Goal: Book appointment/travel/reservation

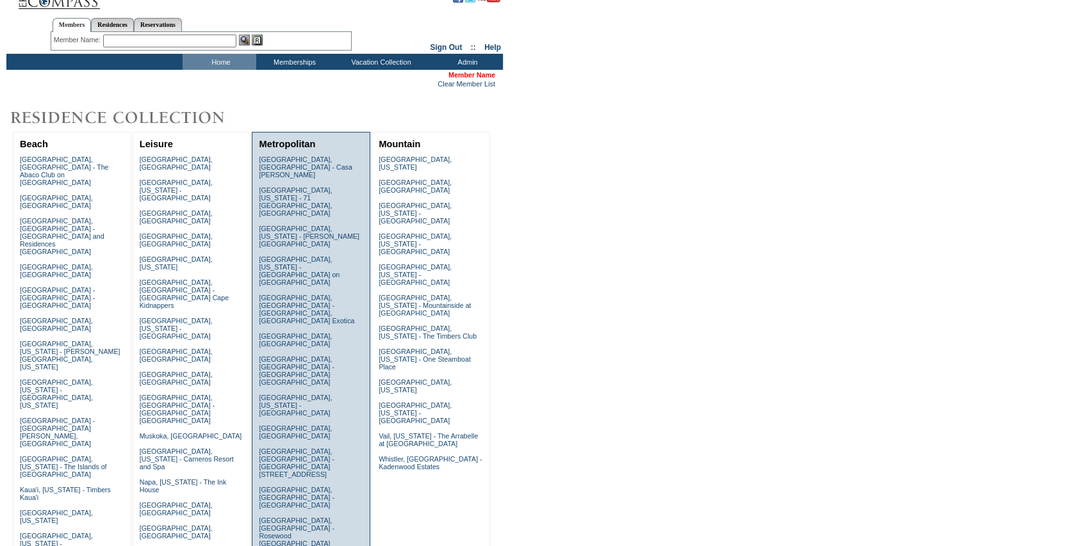
scroll to position [42, 0]
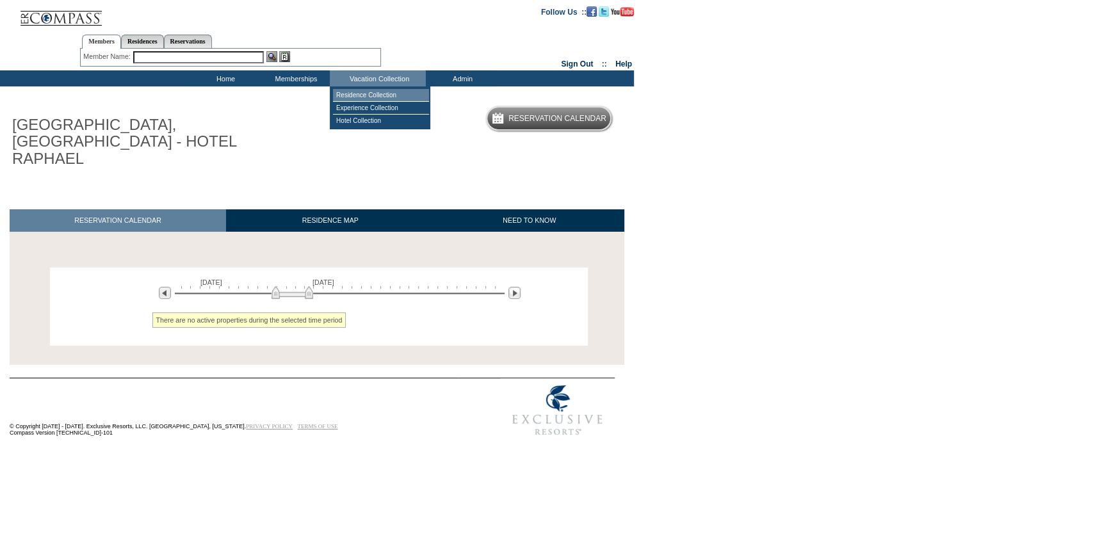
click at [388, 94] on td "Residence Collection" at bounding box center [381, 95] width 96 height 13
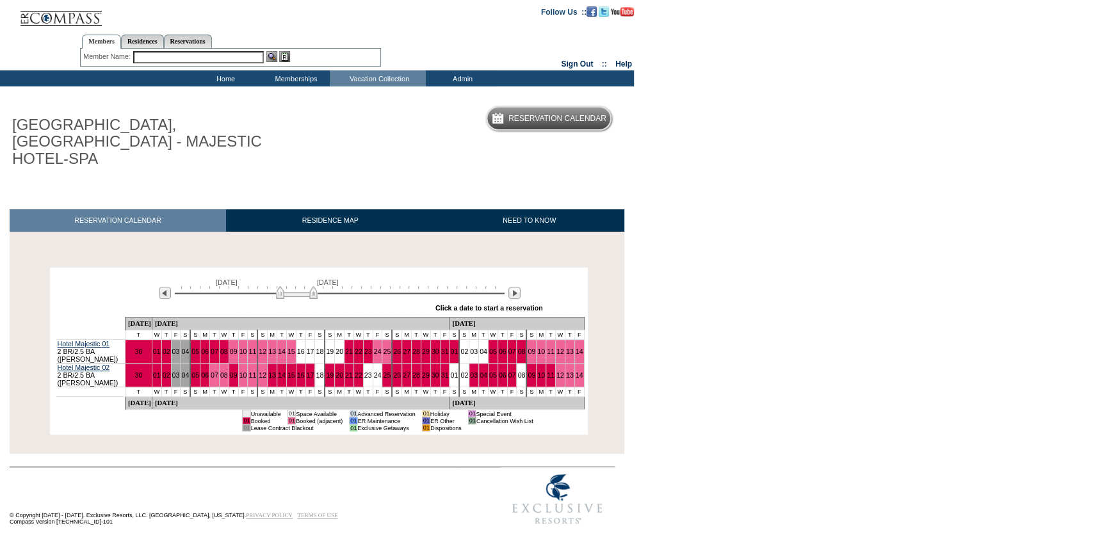
click at [298, 286] on img at bounding box center [297, 292] width 42 height 13
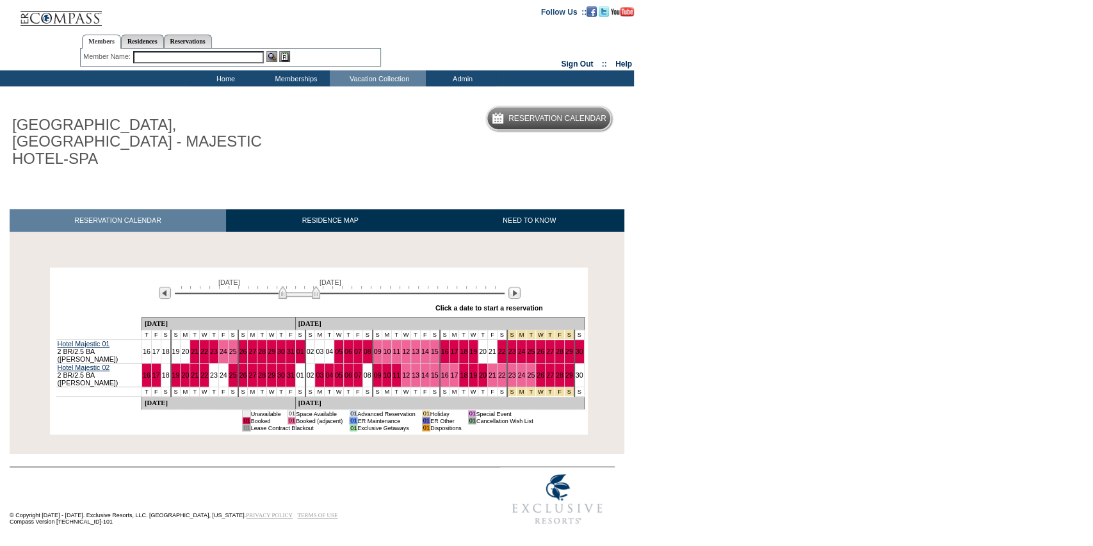
click at [300, 286] on img at bounding box center [300, 292] width 42 height 13
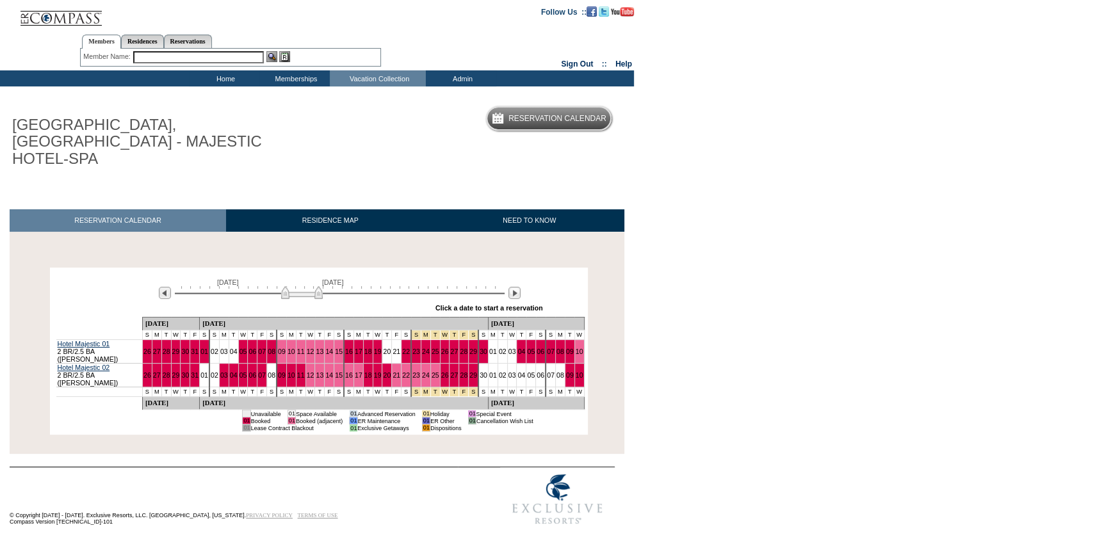
click at [303, 286] on img at bounding box center [302, 292] width 42 height 13
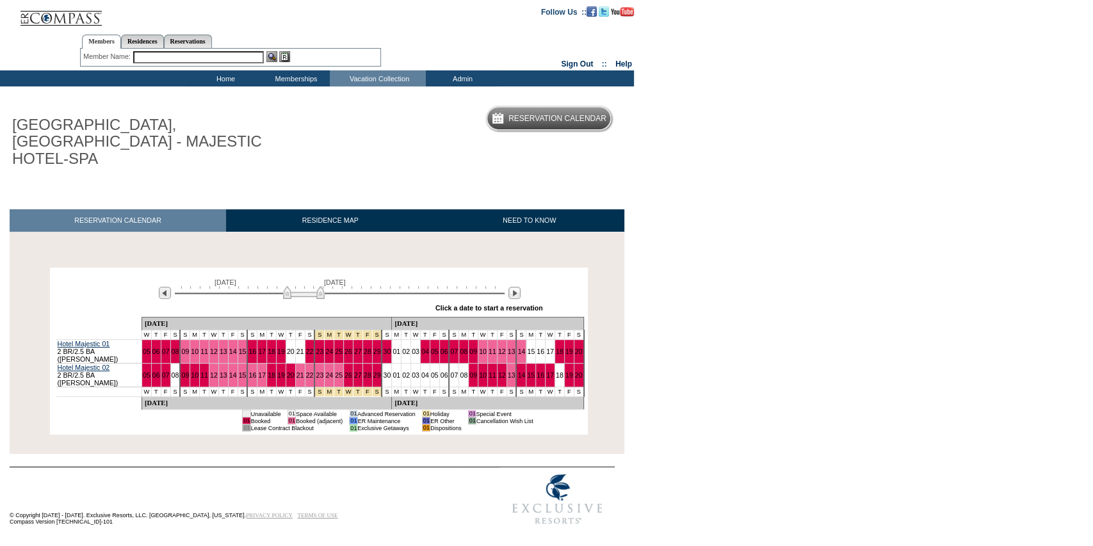
click at [305, 286] on img at bounding box center [304, 292] width 42 height 13
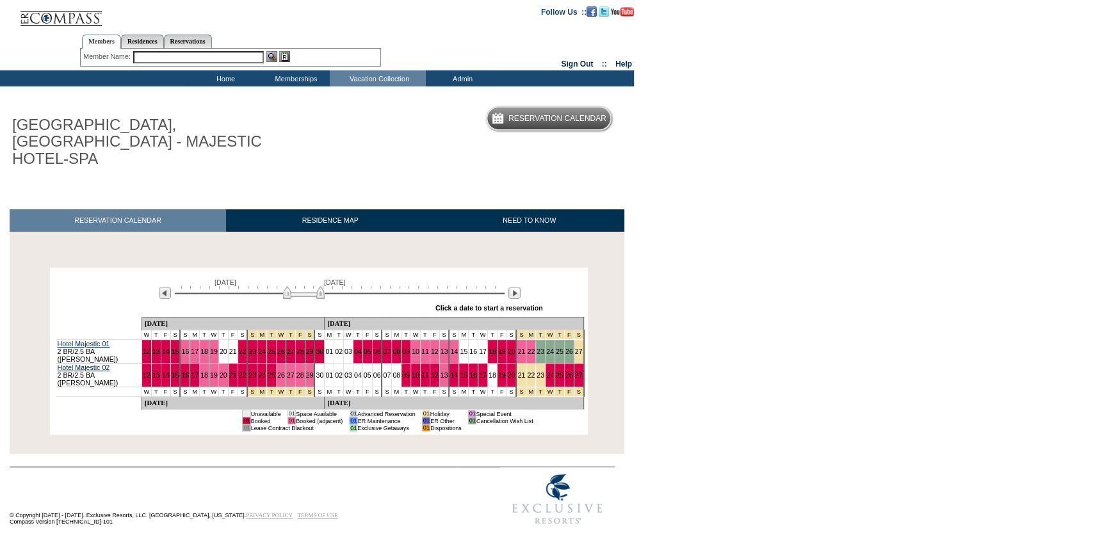
click at [298, 286] on img at bounding box center [304, 292] width 42 height 13
click at [469, 340] on td "16" at bounding box center [474, 352] width 10 height 24
click at [395, 97] on td "Residence Collection" at bounding box center [381, 95] width 96 height 13
